Goal: Obtain resource: Obtain resource

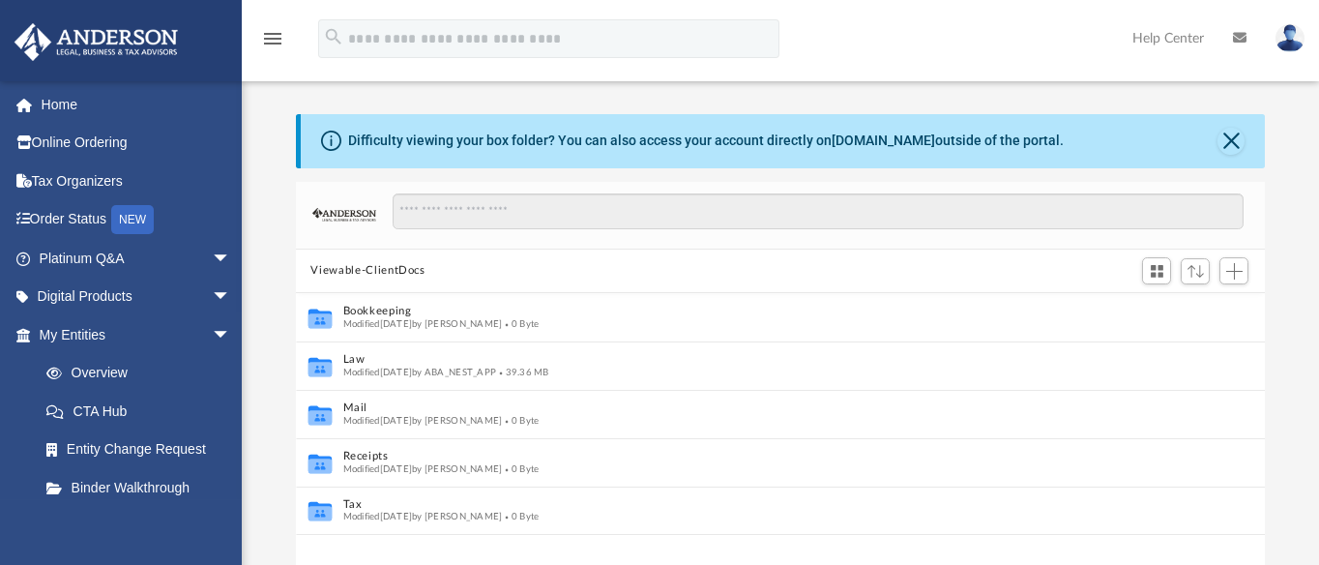
scroll to position [421, 950]
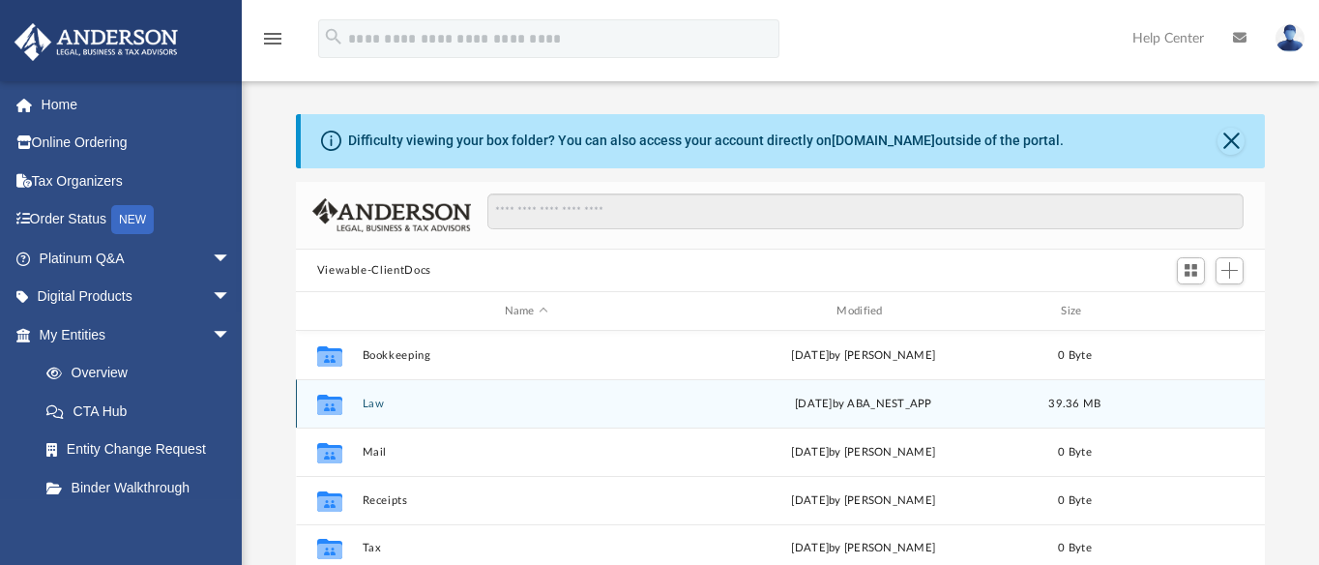
click at [341, 408] on icon "grid" at bounding box center [328, 406] width 25 height 15
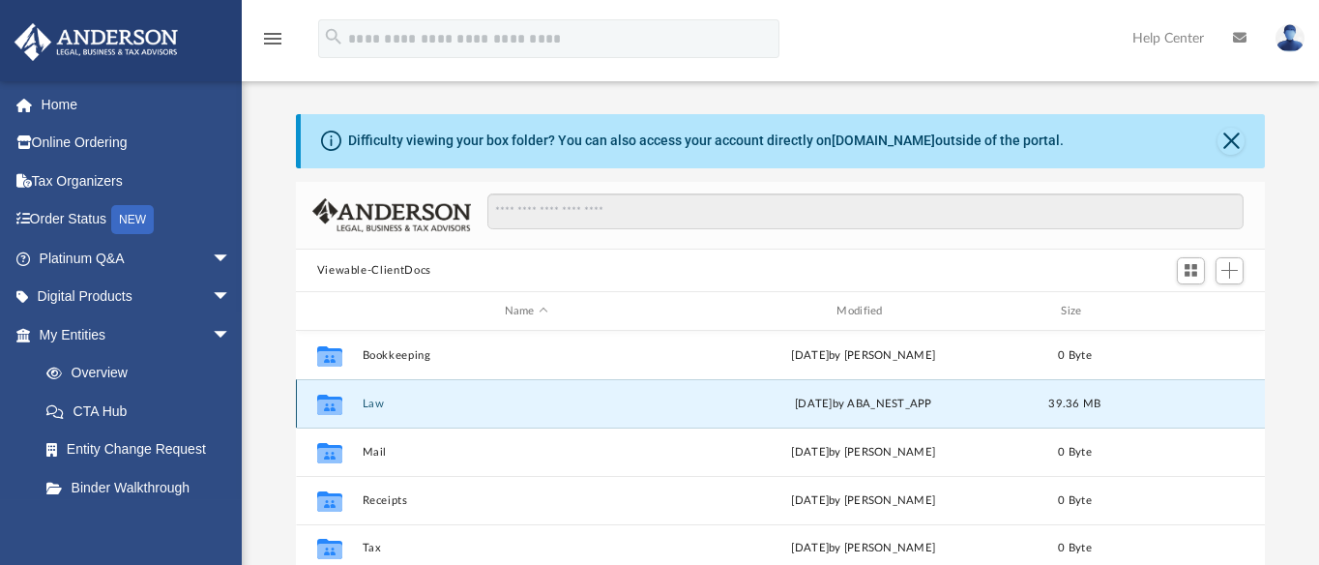
click at [369, 401] on button "Law" at bounding box center [526, 403] width 329 height 13
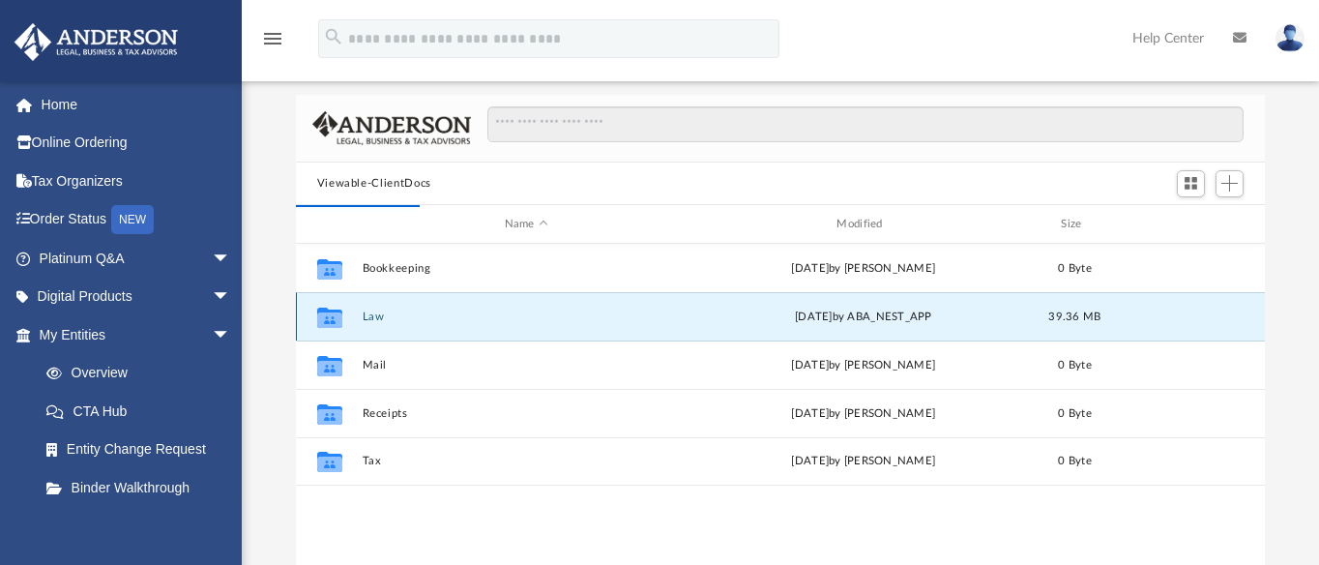
scroll to position [121, 0]
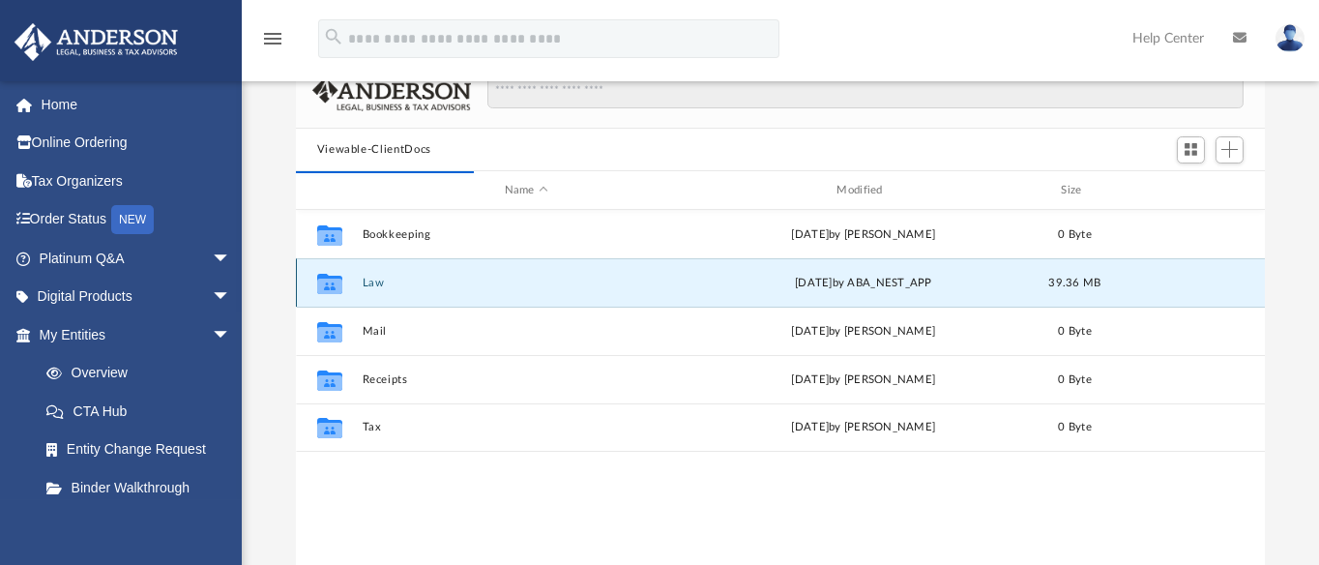
click at [374, 285] on button "Law" at bounding box center [526, 282] width 329 height 13
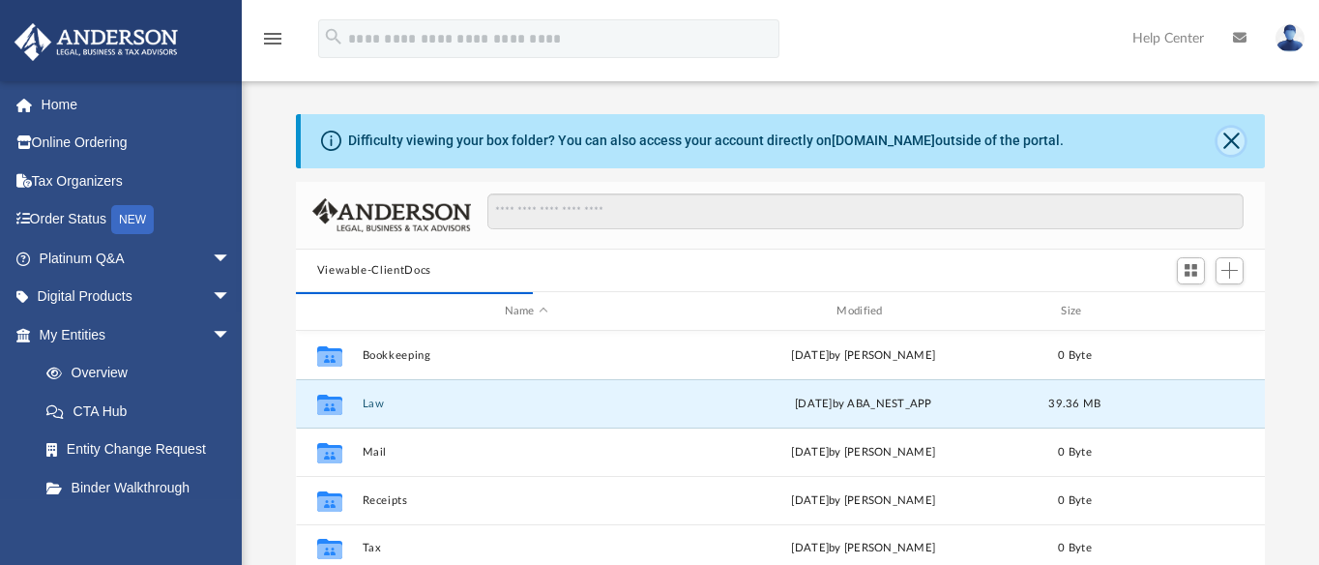
click at [1230, 137] on button "Close" at bounding box center [1230, 141] width 27 height 27
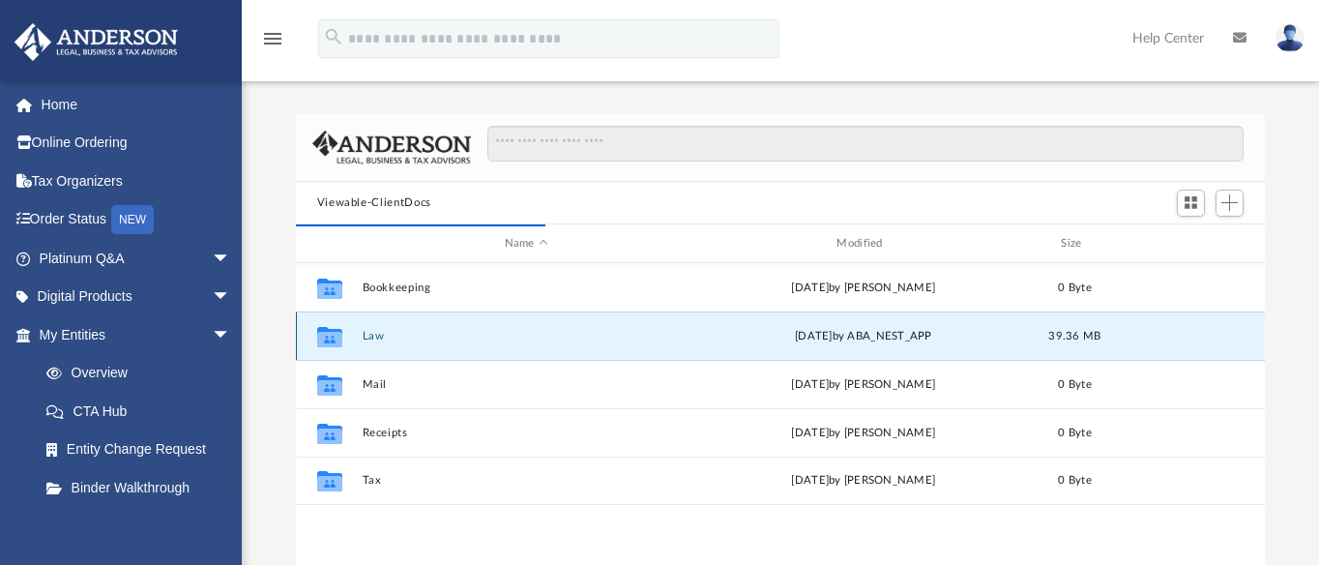
click at [371, 335] on button "Law" at bounding box center [526, 336] width 329 height 13
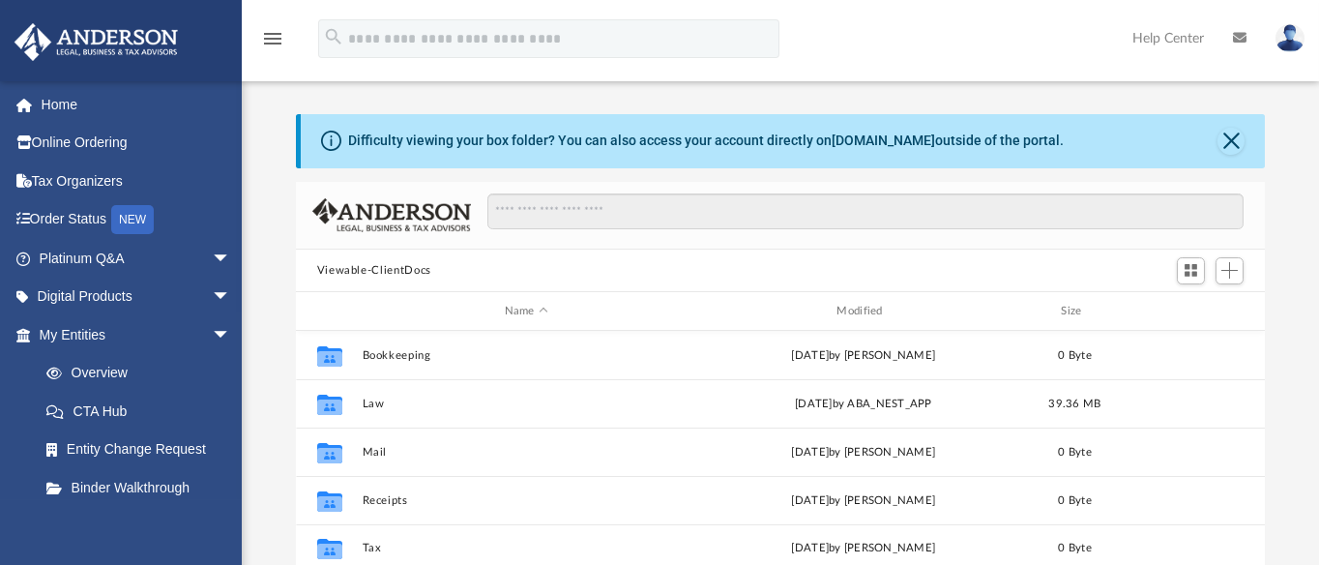
scroll to position [421, 950]
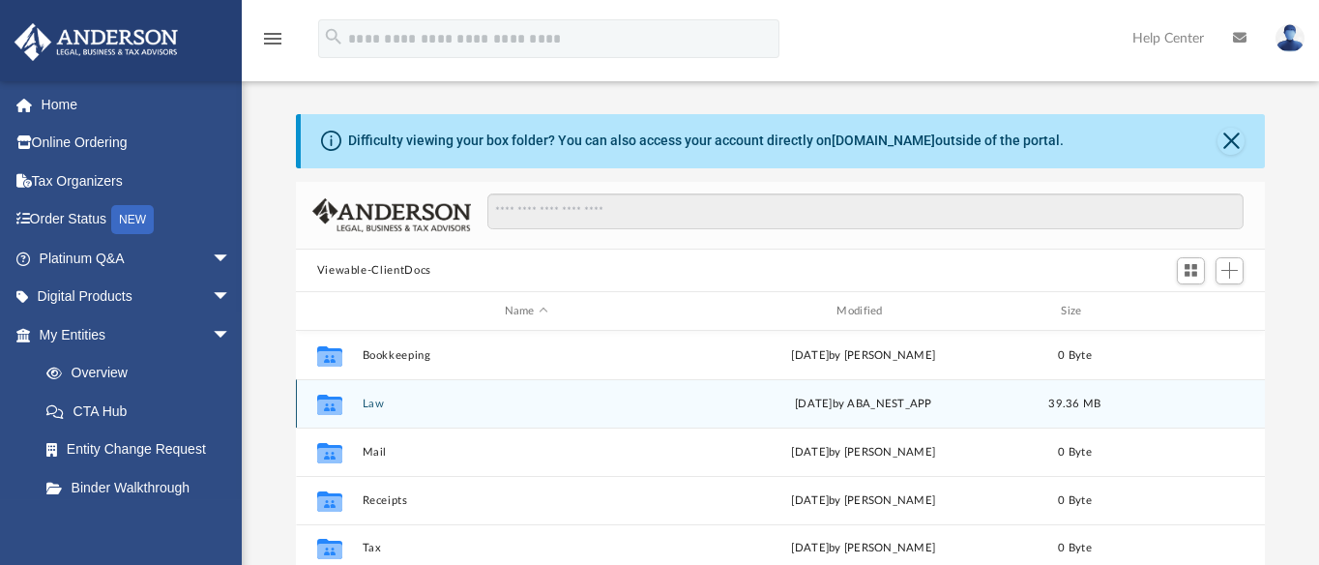
click at [370, 403] on button "Law" at bounding box center [526, 403] width 329 height 13
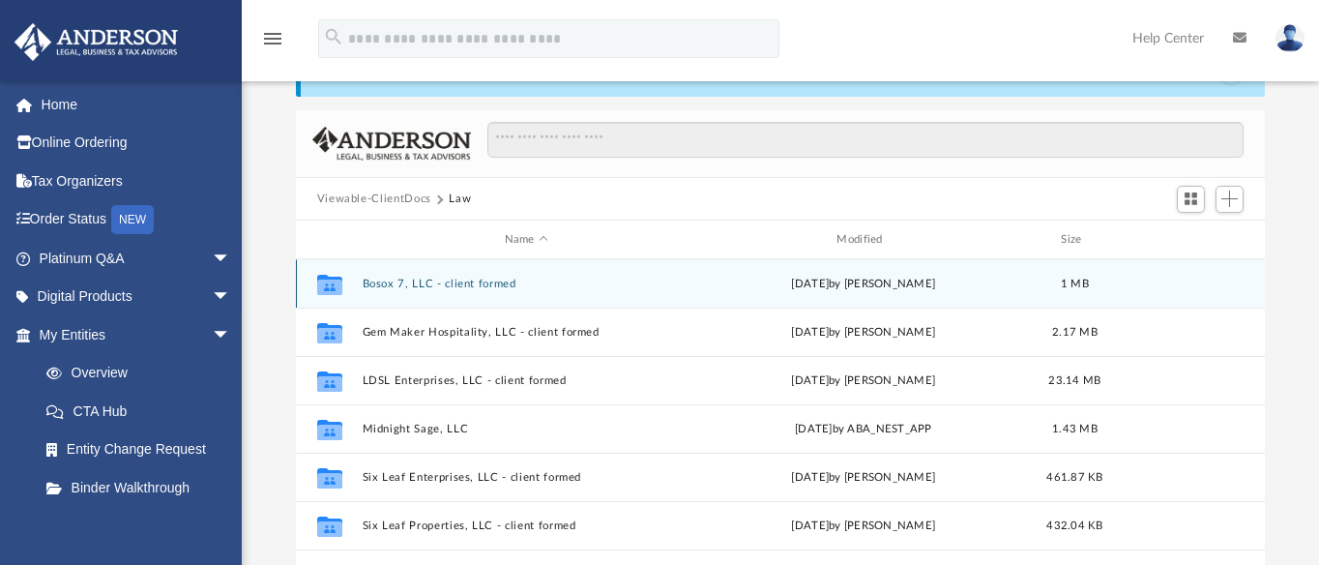
scroll to position [121, 0]
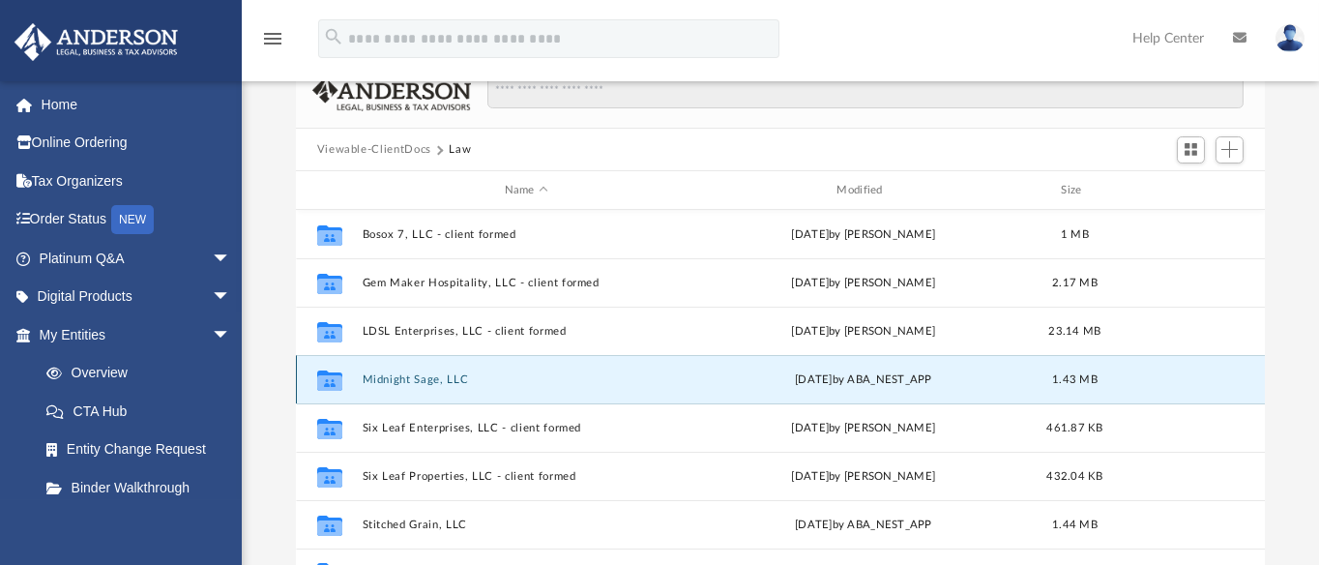
click at [413, 376] on button "Midnight Sage, LLC" at bounding box center [526, 379] width 329 height 13
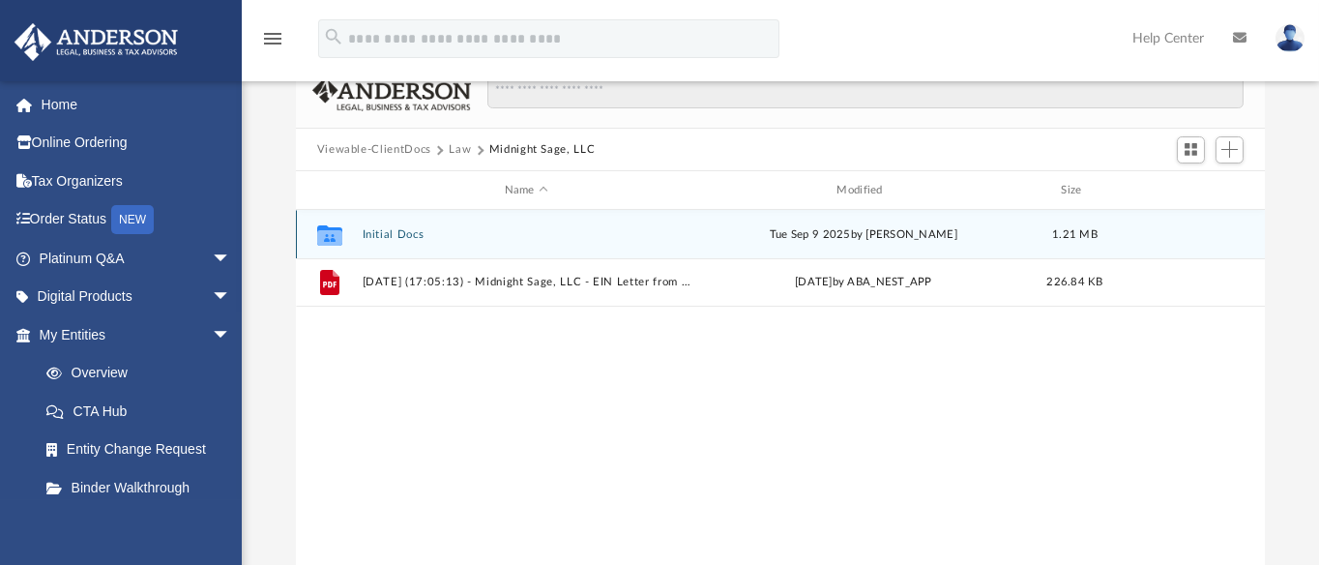
click at [394, 235] on button "Initial Docs" at bounding box center [526, 234] width 329 height 13
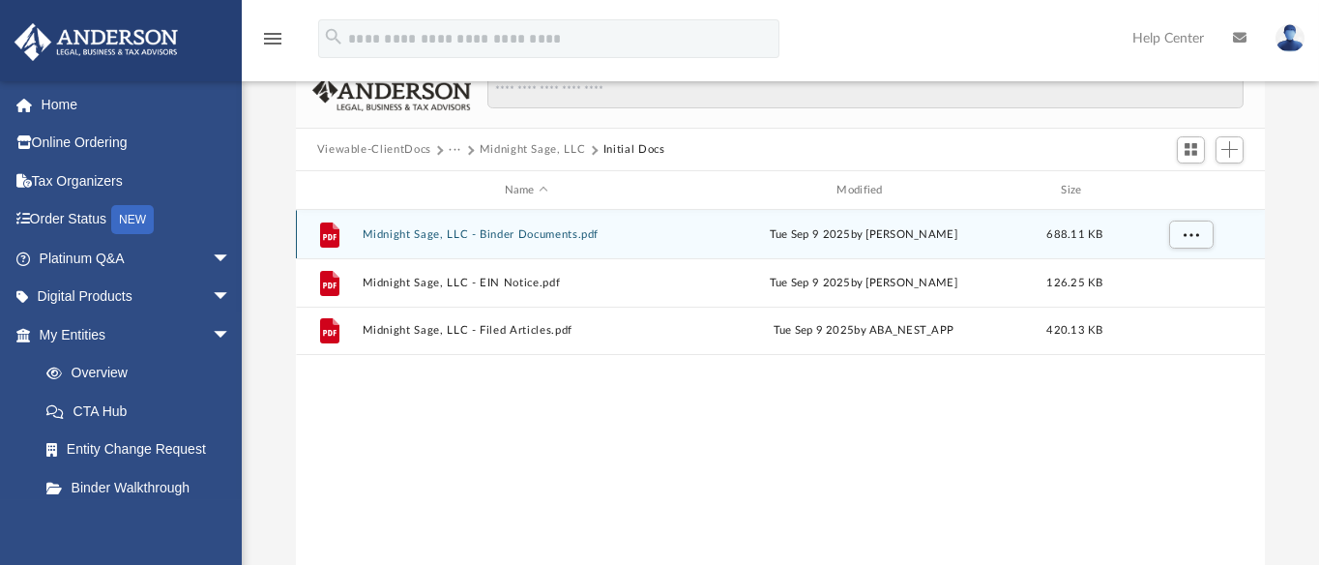
click at [538, 235] on button "Midnight Sage, LLC - Binder Documents.pdf" at bounding box center [526, 234] width 329 height 13
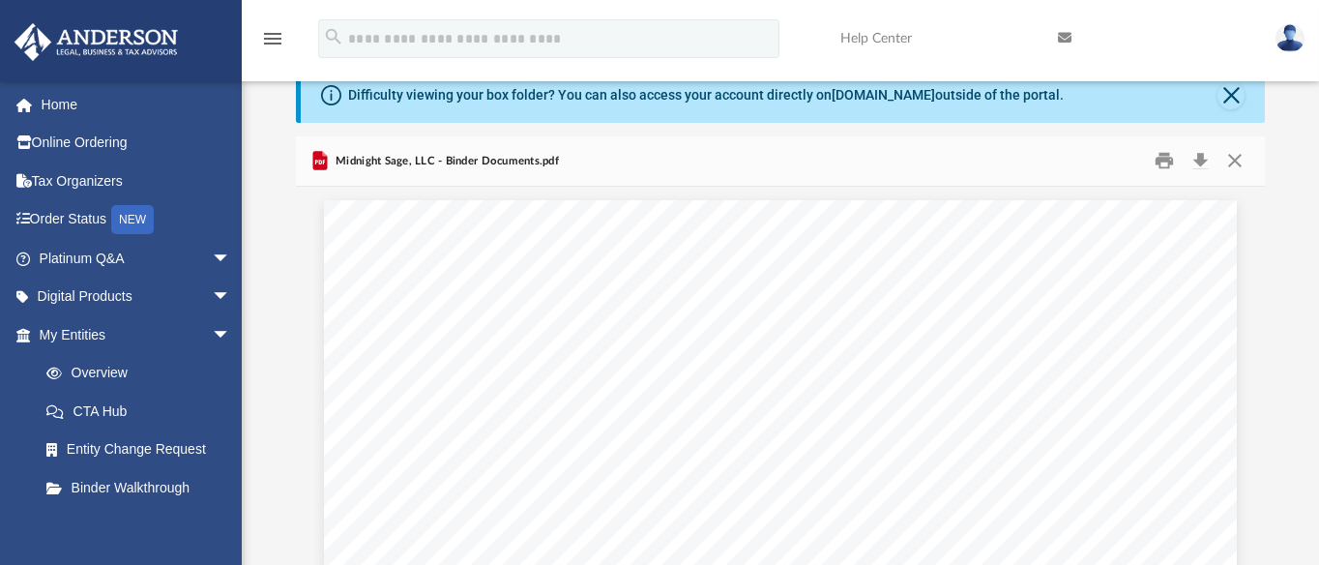
scroll to position [0, 0]
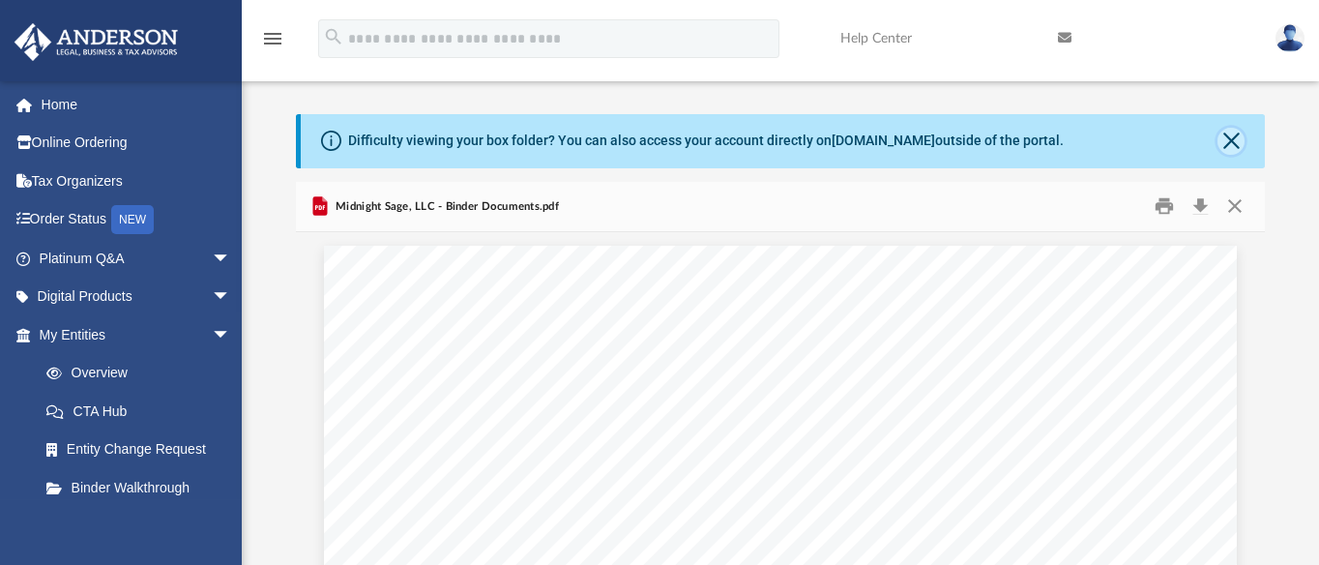
click at [1227, 142] on button "Close" at bounding box center [1230, 141] width 27 height 27
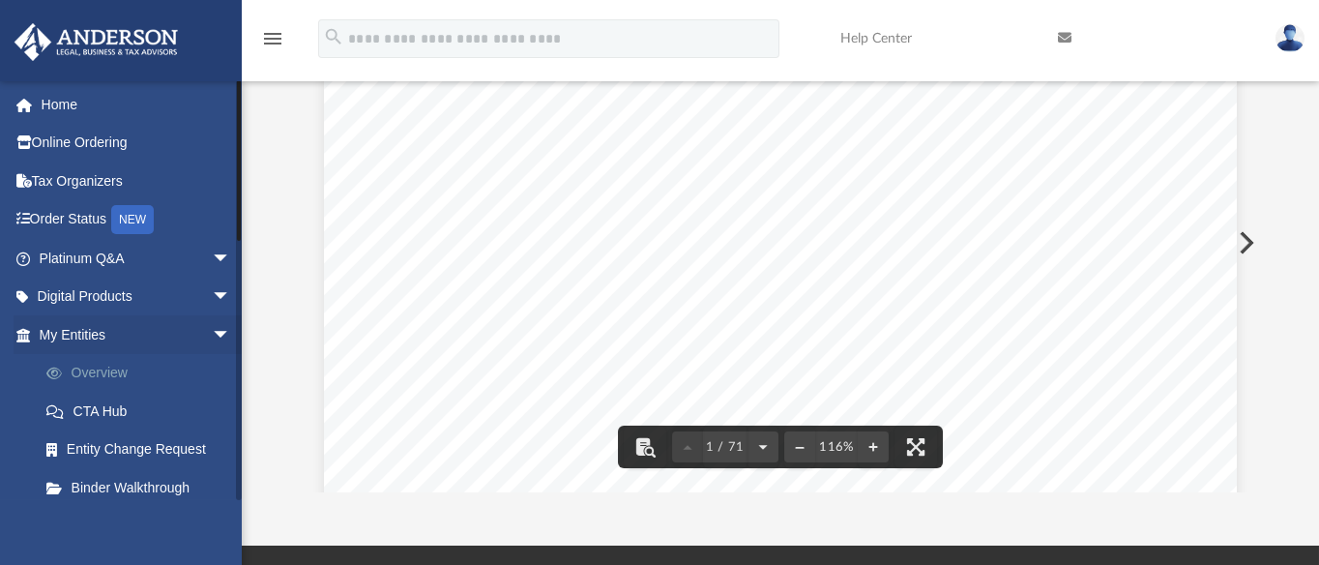
click at [110, 371] on link "Overview" at bounding box center [143, 373] width 233 height 39
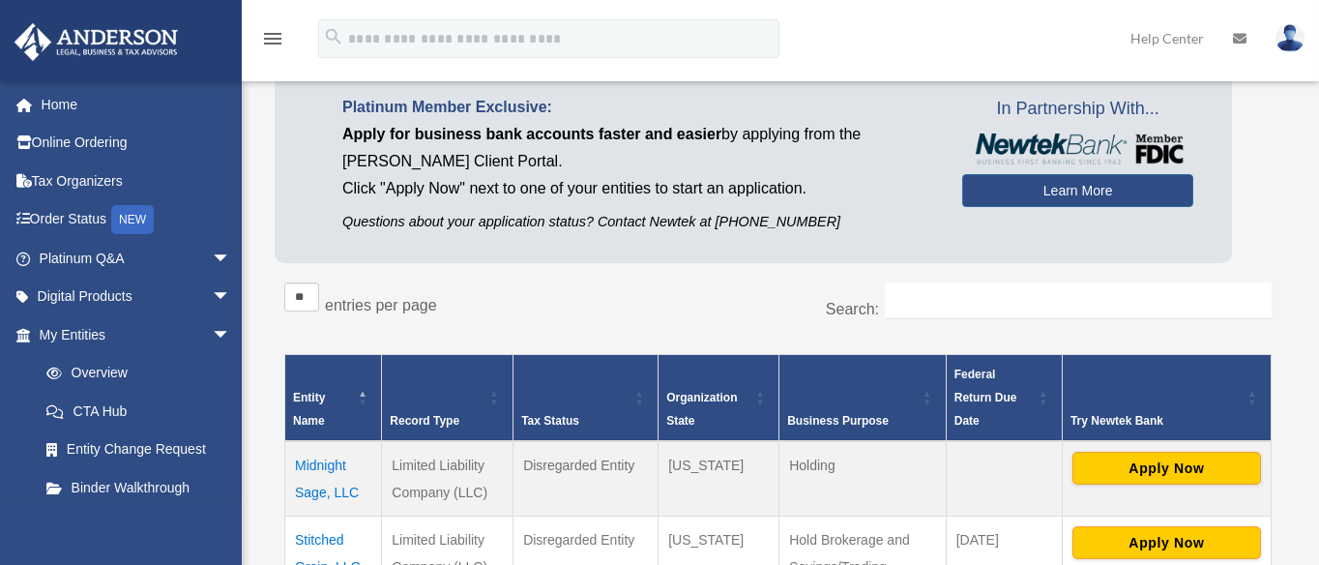
scroll to position [242, 0]
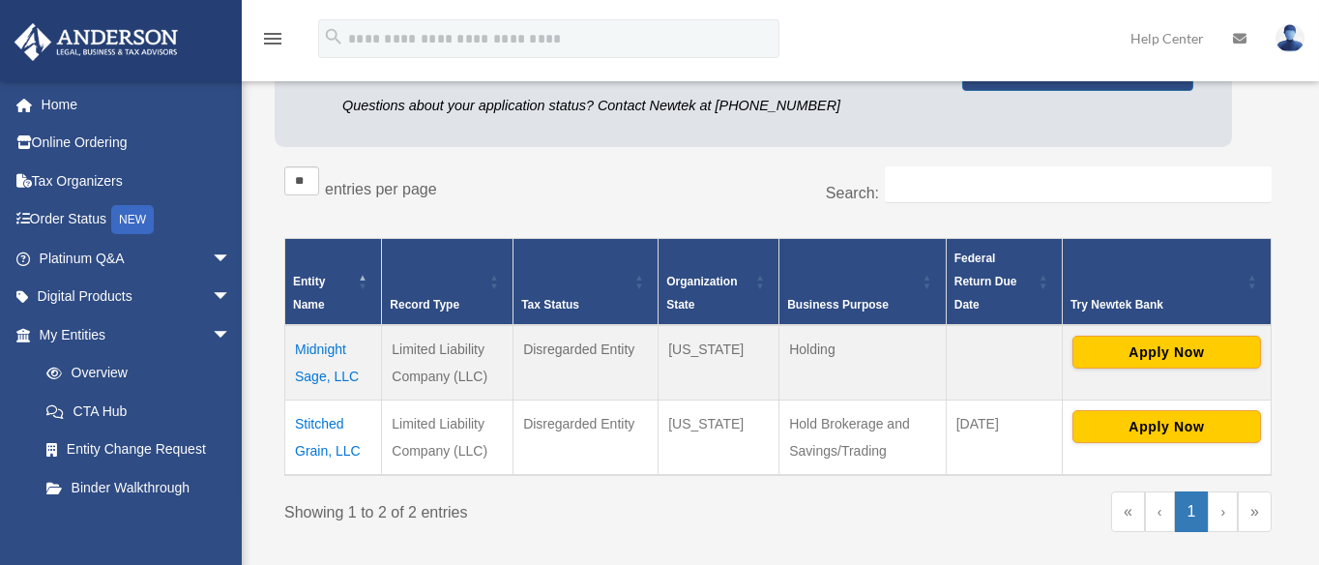
click at [326, 348] on td "Midnight Sage, LLC" at bounding box center [333, 362] width 97 height 75
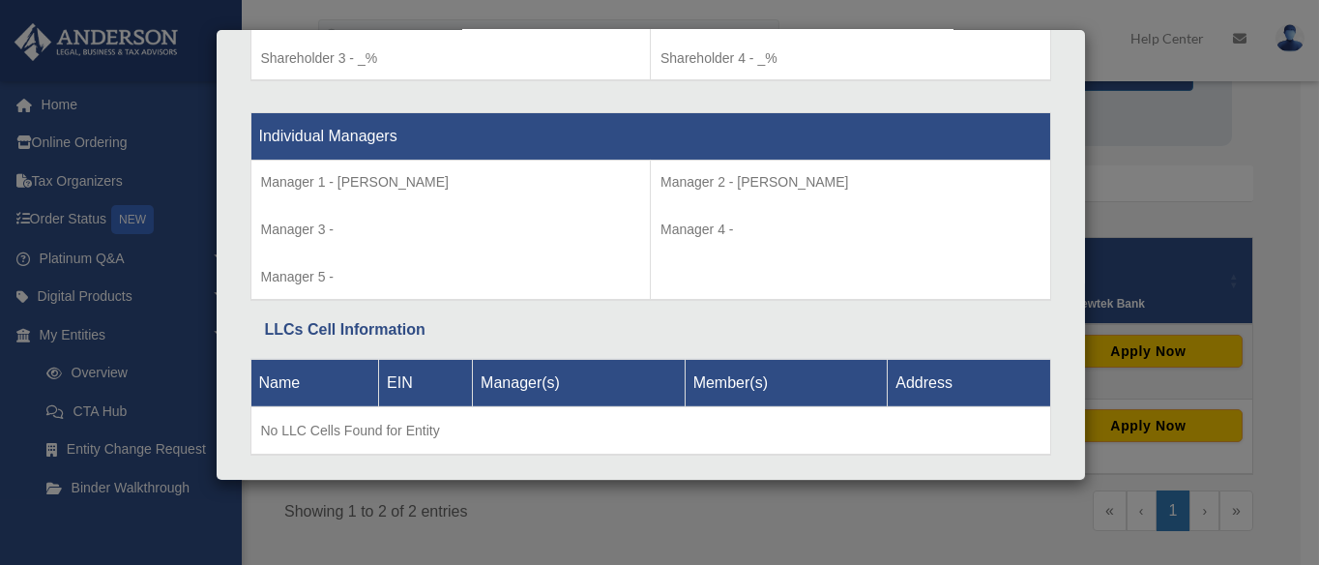
scroll to position [1749, 0]
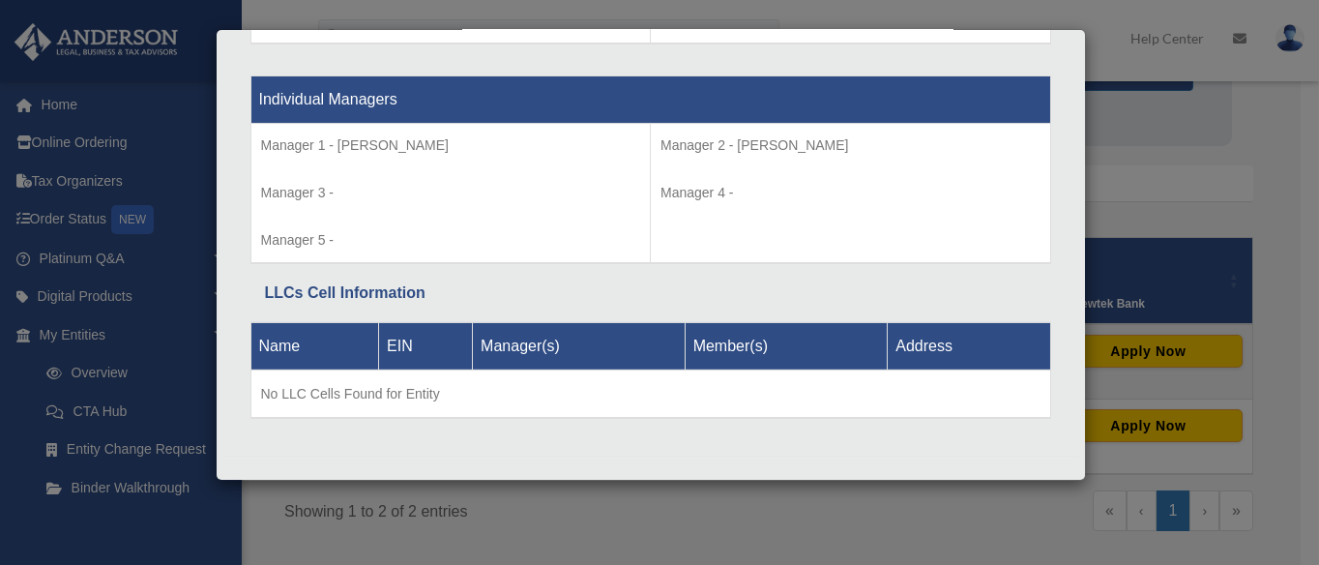
click at [1214, 224] on div "Details × Articles Sent Organizational Date" at bounding box center [659, 282] width 1319 height 565
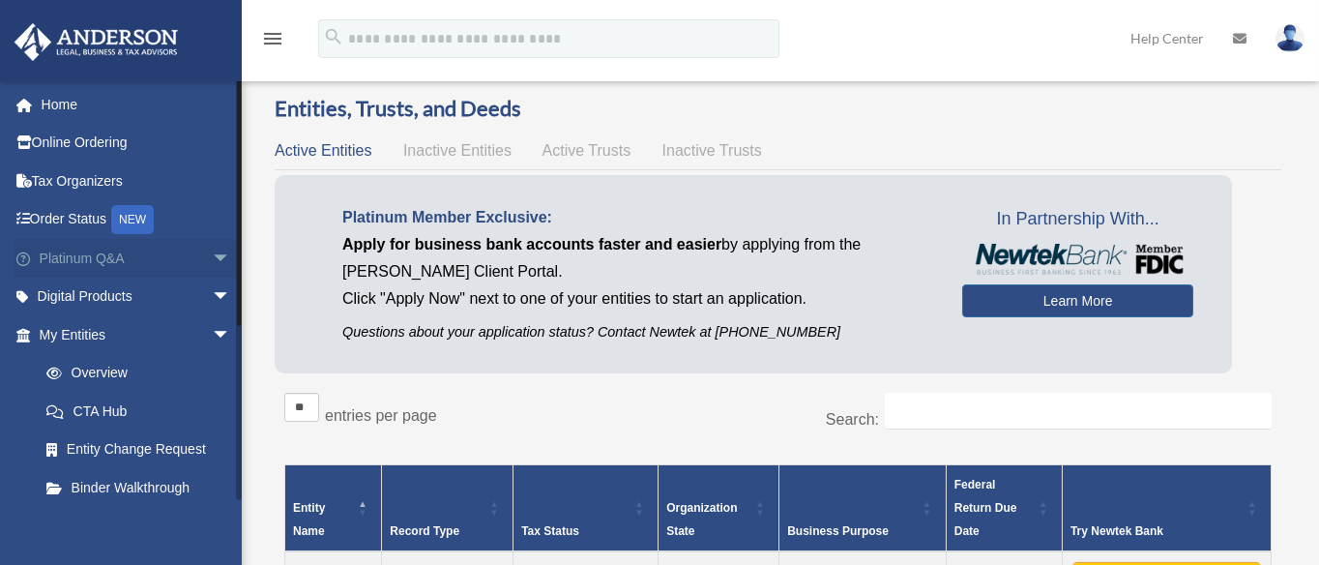
scroll to position [0, 0]
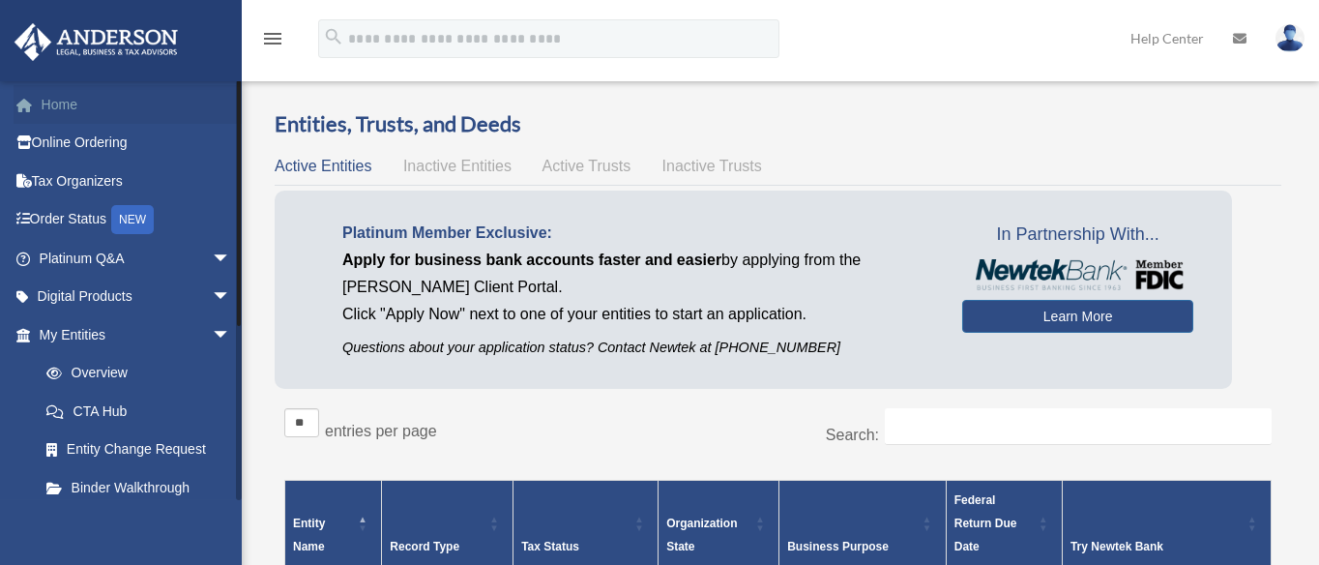
click at [66, 103] on link "Home" at bounding box center [137, 104] width 247 height 39
